Goal: Task Accomplishment & Management: Use online tool/utility

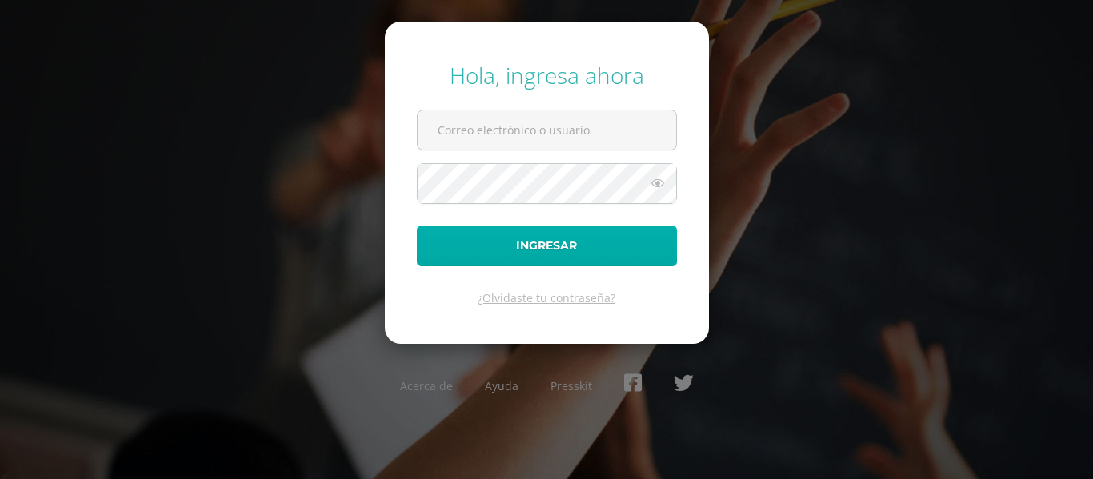
type input "[EMAIL_ADDRESS][DOMAIN_NAME]"
click at [539, 245] on button "Ingresar" at bounding box center [547, 246] width 260 height 41
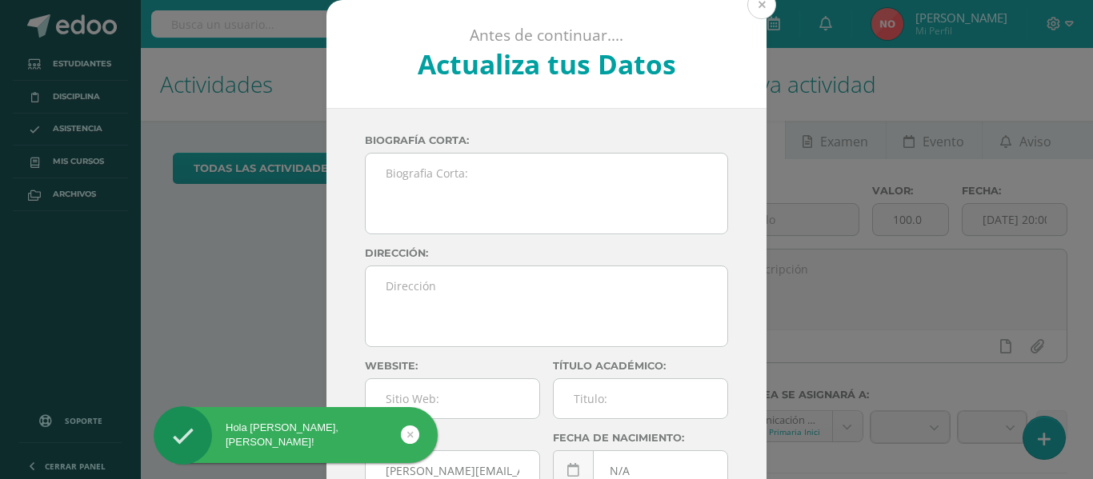
click at [759, 10] on button at bounding box center [762, 4] width 29 height 29
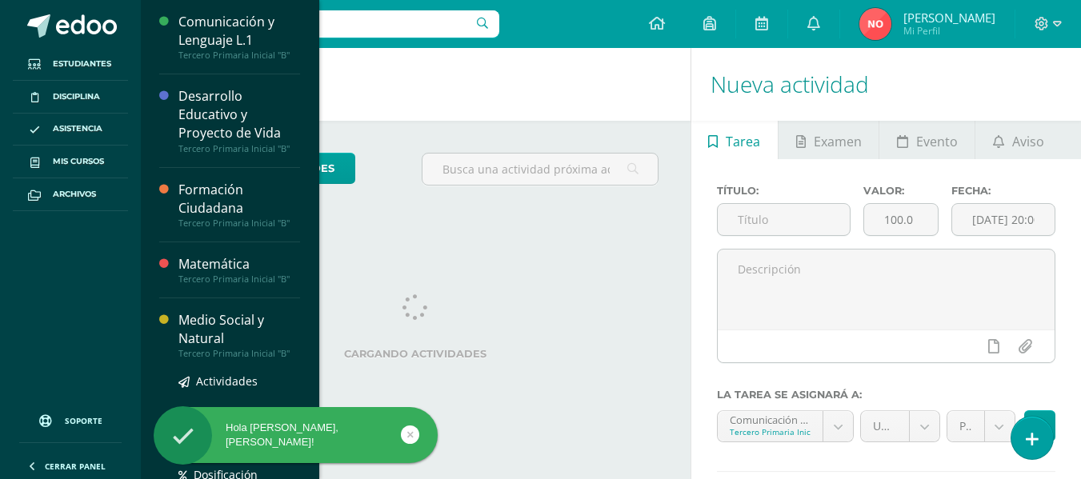
click at [194, 323] on div "Medio Social y Natural" at bounding box center [239, 329] width 122 height 37
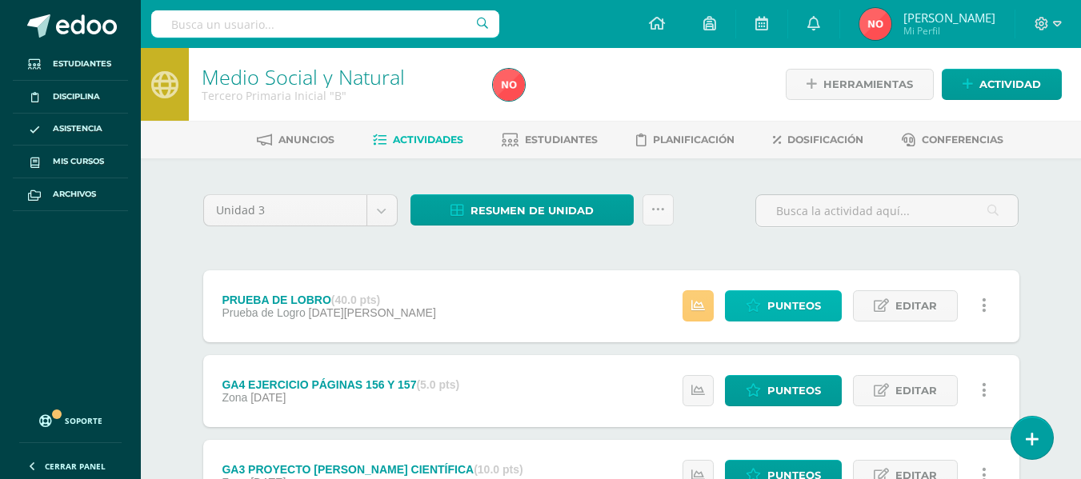
click at [800, 307] on span "Punteos" at bounding box center [795, 306] width 54 height 30
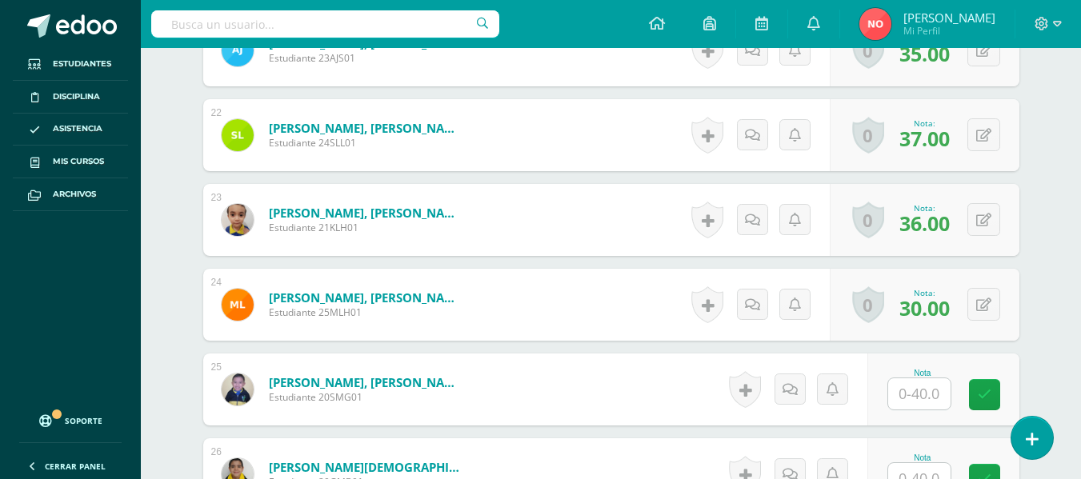
scroll to position [2276, 0]
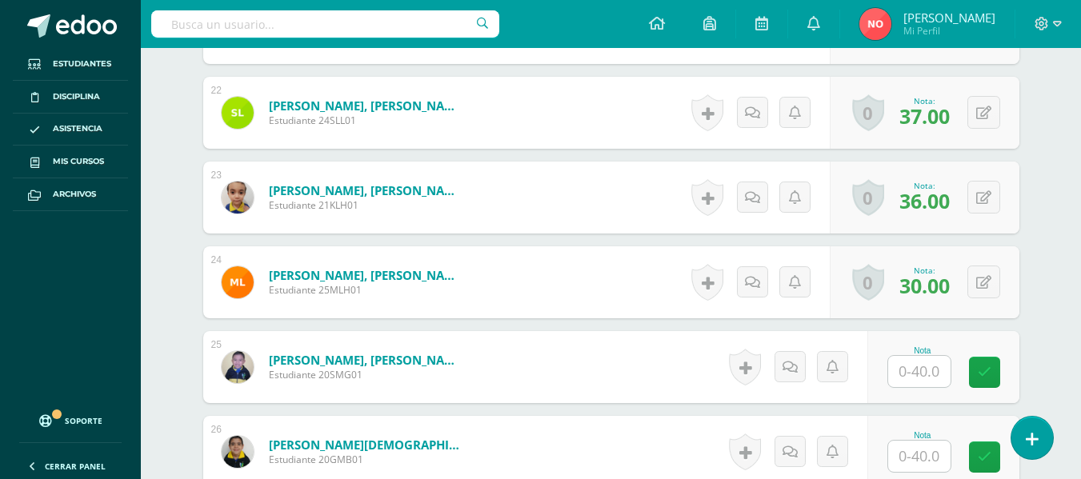
click at [916, 363] on input "text" at bounding box center [919, 371] width 62 height 31
type input "36"
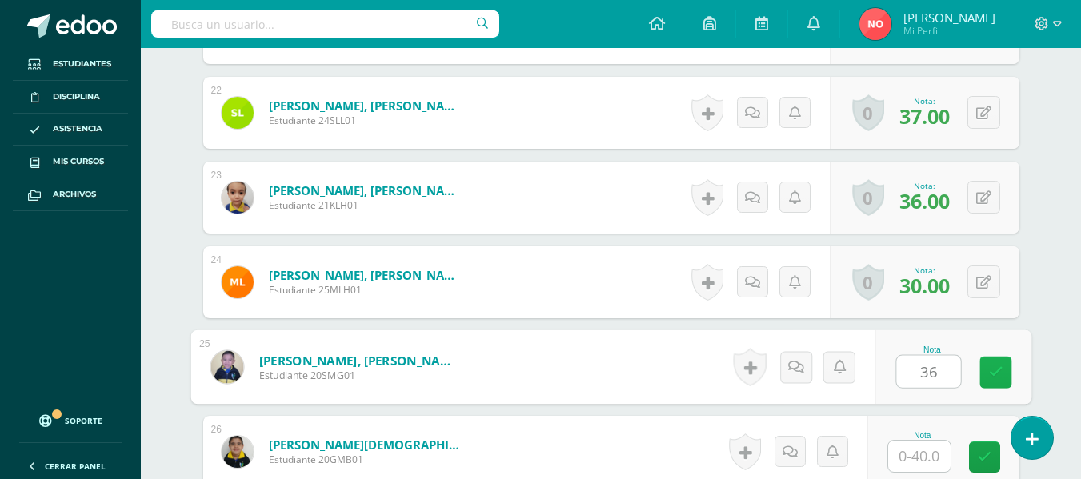
click at [993, 374] on icon at bounding box center [995, 373] width 14 height 14
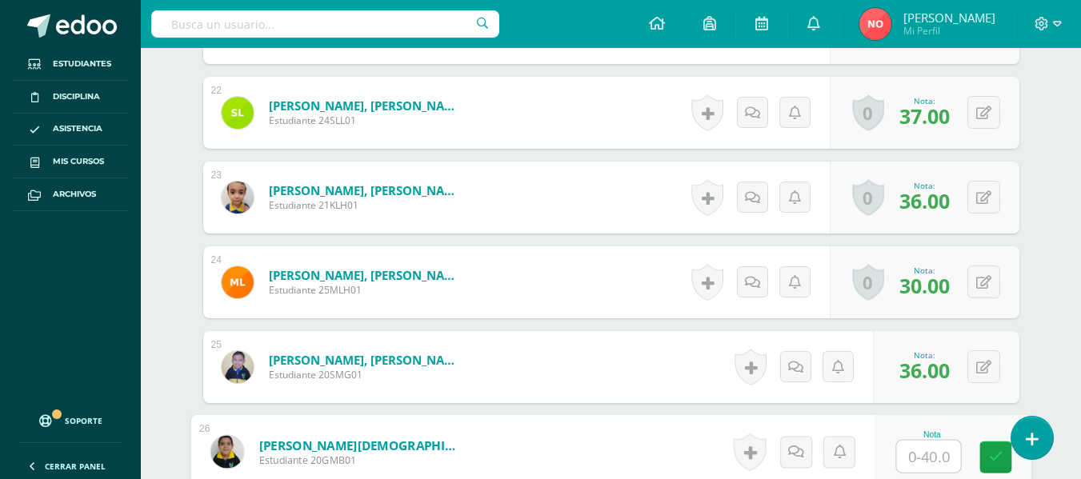
click at [928, 455] on input "text" at bounding box center [928, 457] width 64 height 32
type input "40"
click at [990, 454] on icon at bounding box center [995, 458] width 14 height 14
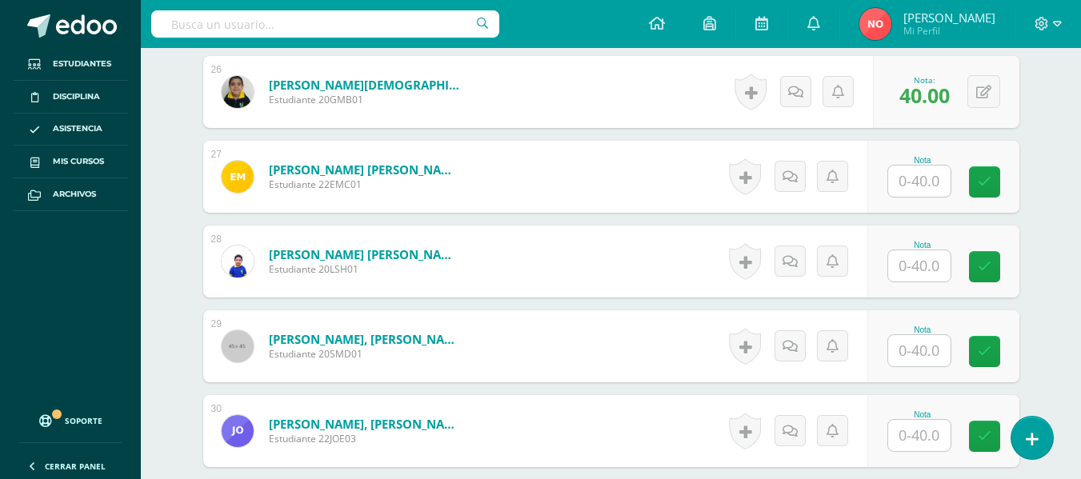
scroll to position [2666, 0]
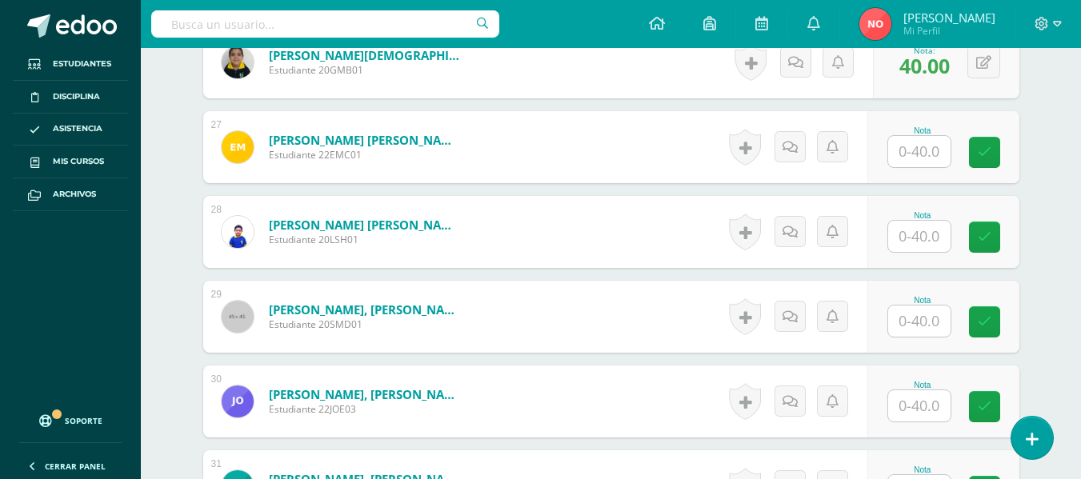
click at [935, 143] on input "text" at bounding box center [919, 151] width 62 height 31
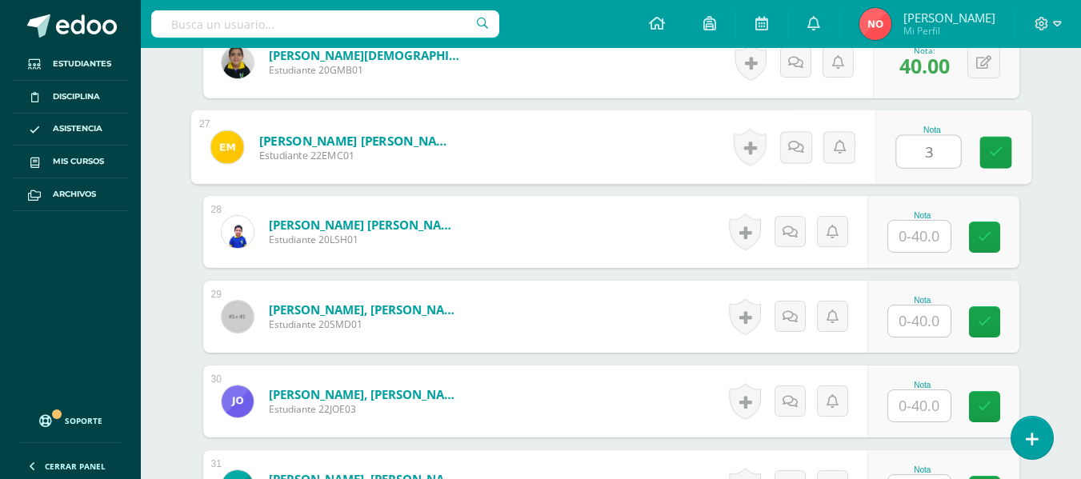
type input "37"
click at [981, 146] on link at bounding box center [996, 153] width 32 height 32
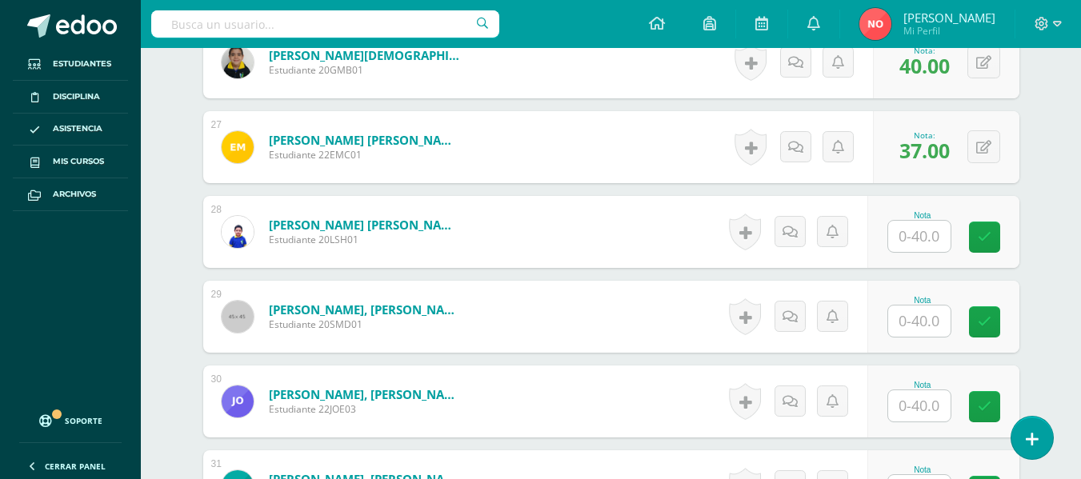
click at [920, 236] on input "text" at bounding box center [919, 236] width 62 height 31
type input "40"
click at [995, 244] on icon at bounding box center [995, 238] width 14 height 14
click at [930, 321] on input "text" at bounding box center [919, 321] width 62 height 31
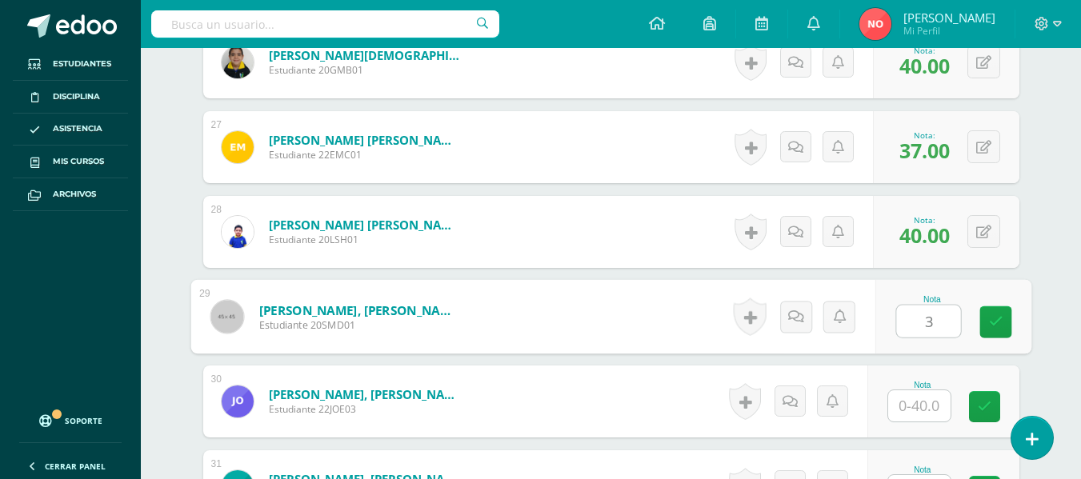
type input "37"
click at [988, 308] on link at bounding box center [996, 323] width 32 height 32
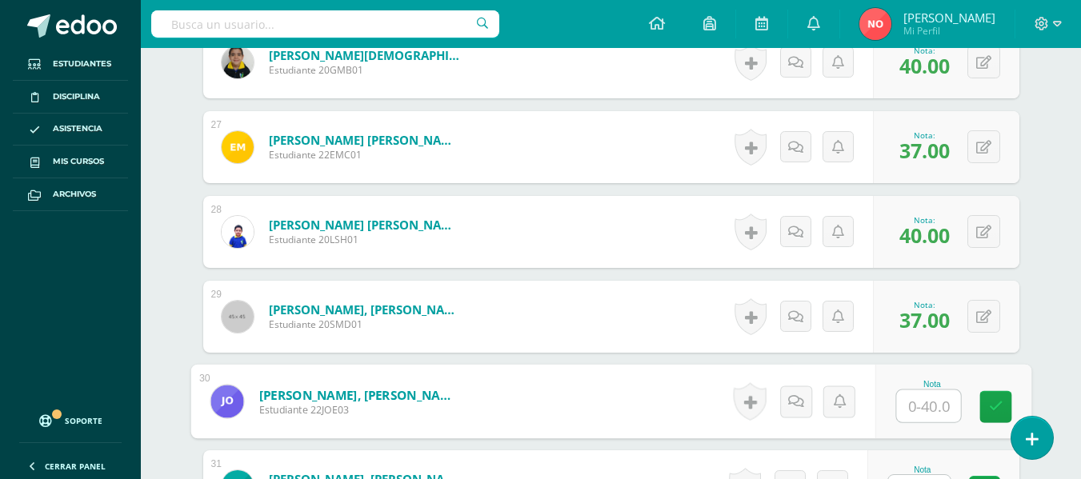
click at [928, 399] on input "text" at bounding box center [928, 407] width 64 height 32
type input "35"
click at [992, 407] on icon at bounding box center [995, 407] width 14 height 14
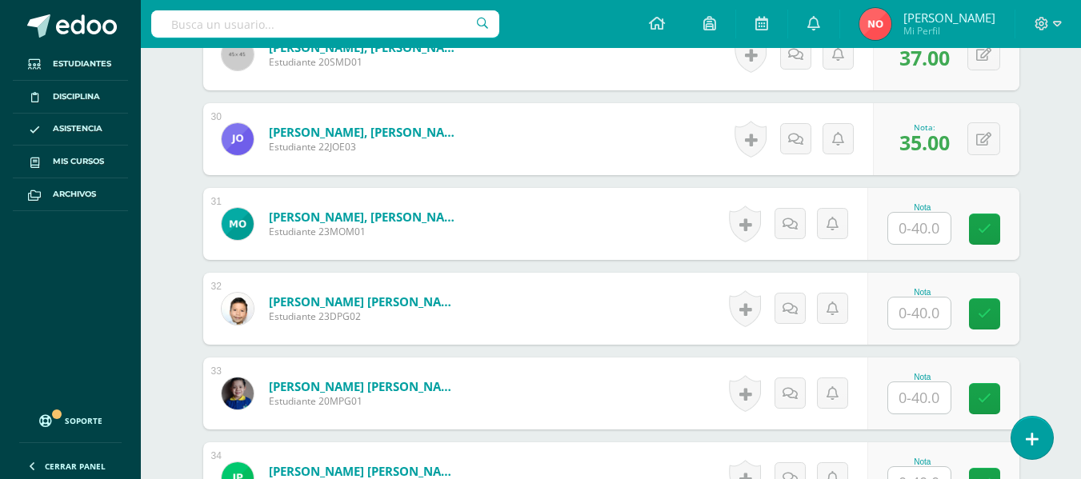
scroll to position [2944, 0]
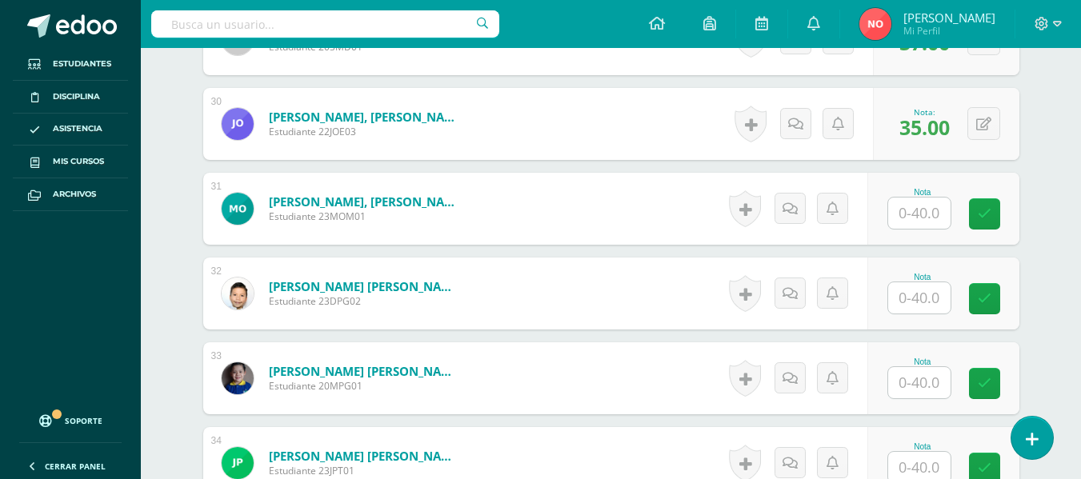
click at [928, 219] on input "text" at bounding box center [919, 213] width 62 height 31
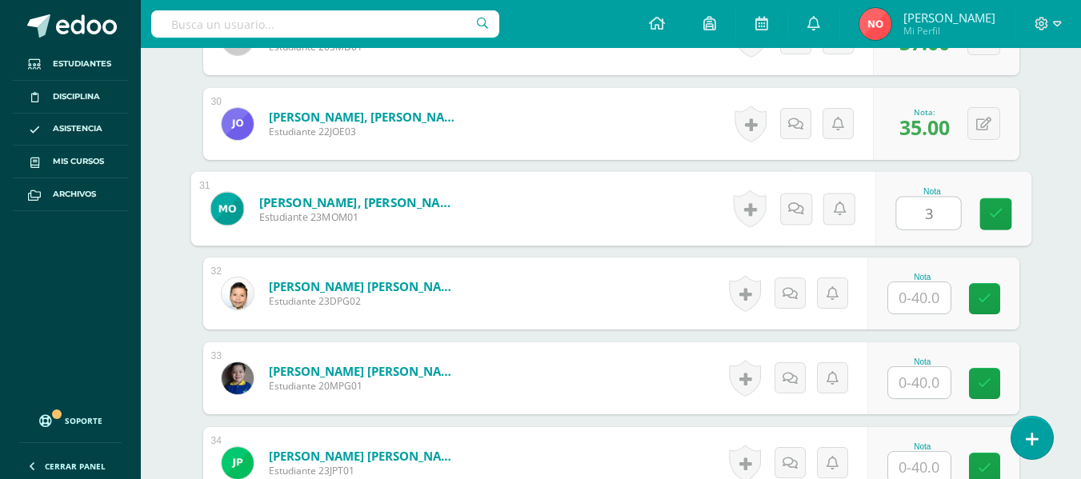
type input "38"
click at [996, 211] on icon at bounding box center [995, 214] width 14 height 14
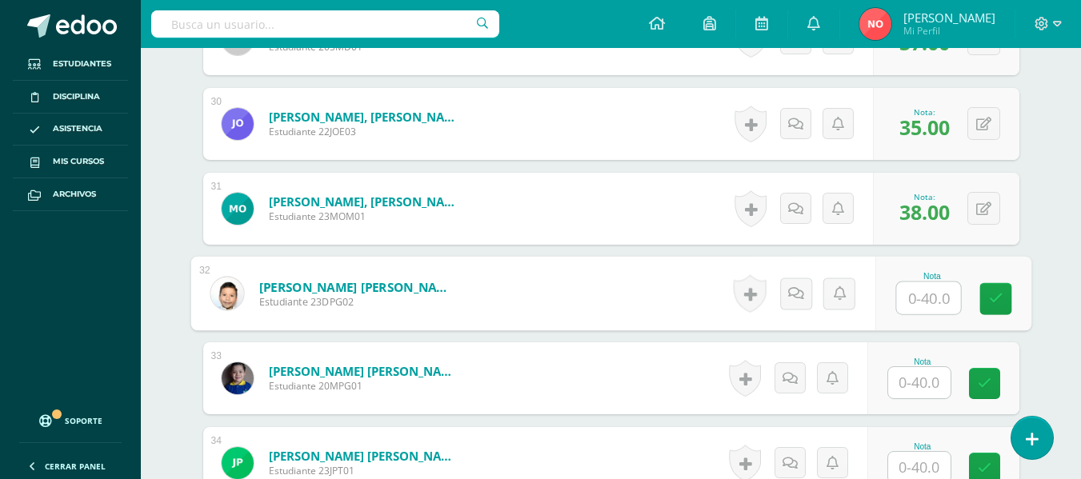
click at [924, 299] on input "text" at bounding box center [928, 299] width 64 height 32
type input "32"
click at [984, 299] on link at bounding box center [996, 299] width 32 height 32
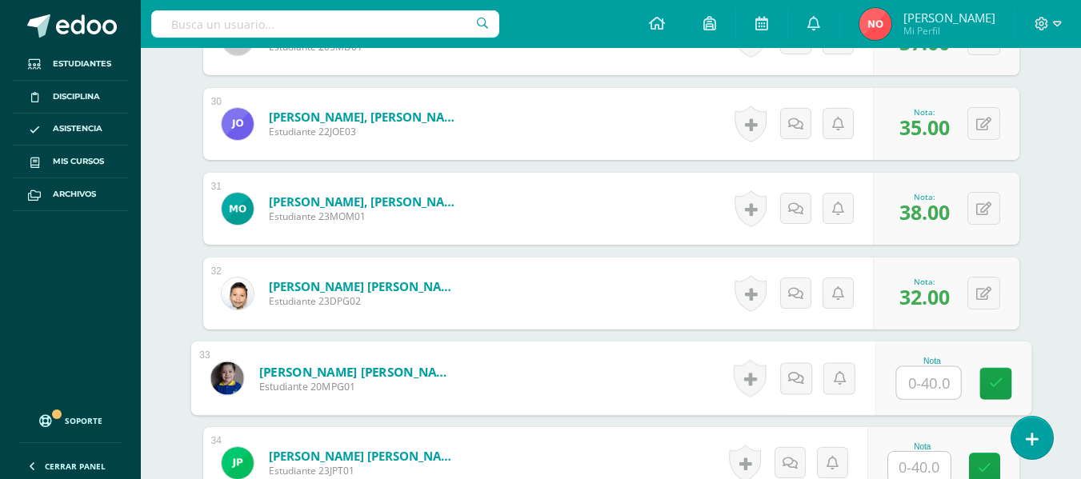
click at [927, 376] on input "text" at bounding box center [928, 383] width 64 height 32
type input "35"
click at [996, 378] on icon at bounding box center [995, 384] width 14 height 14
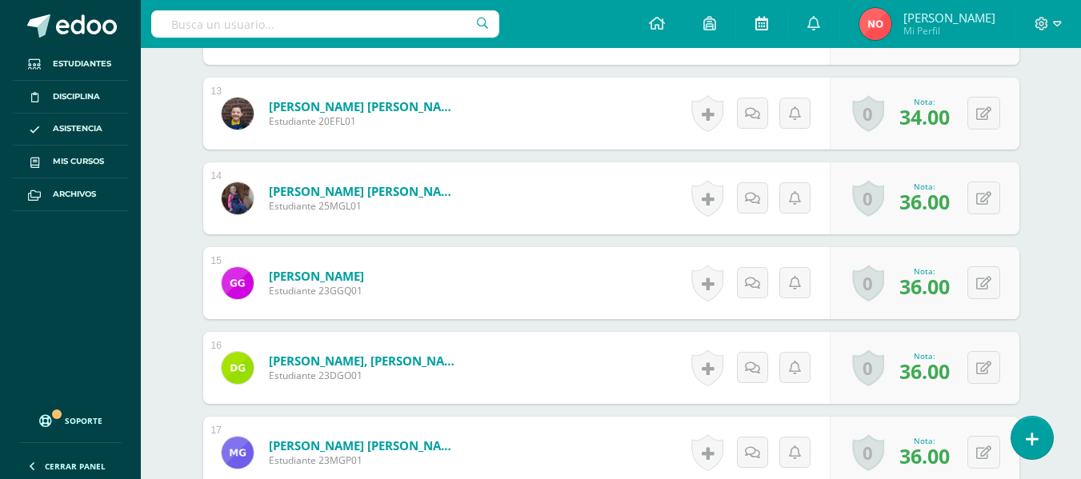
scroll to position [1414, 0]
